Goal: Navigation & Orientation: Find specific page/section

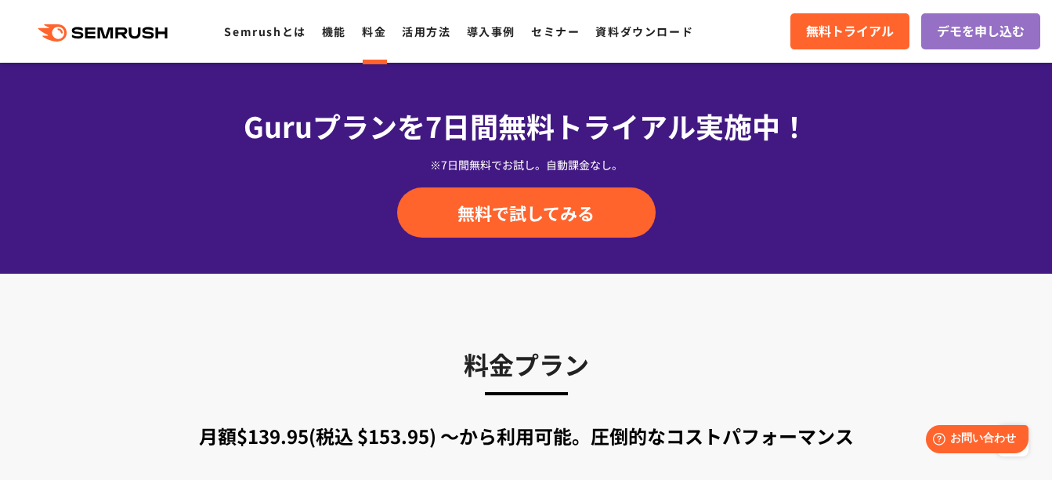
click at [386, 27] on link "料金" at bounding box center [374, 32] width 24 height 16
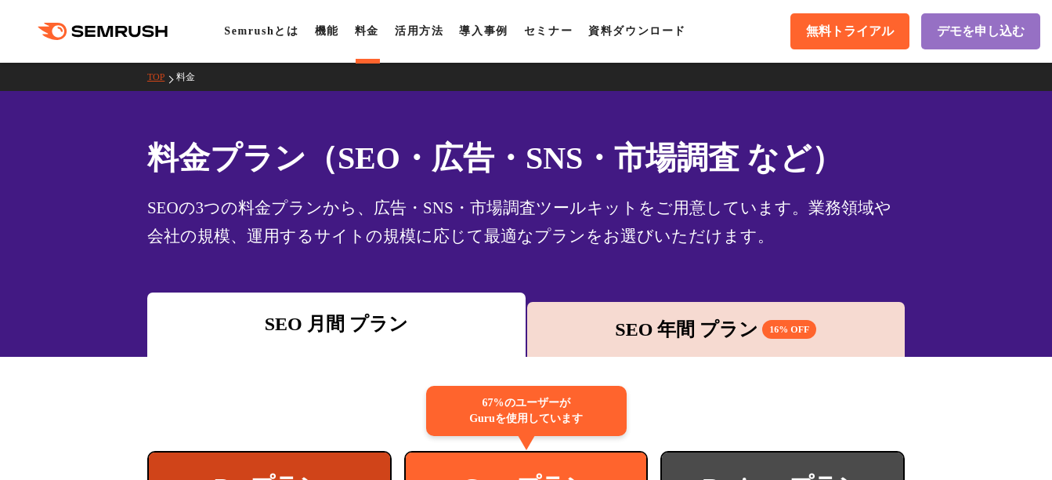
click at [291, 43] on div ".cls {fill: #FF642D;} .cls {fill: #FF642D;} Semrushとは 機能 料金 活用方法 導入事例 セミナー 資料ダウ…" at bounding box center [526, 31] width 1052 height 47
click at [290, 33] on link "Semrushとは" at bounding box center [261, 31] width 74 height 12
